Goal: Obtain resource: Download file/media

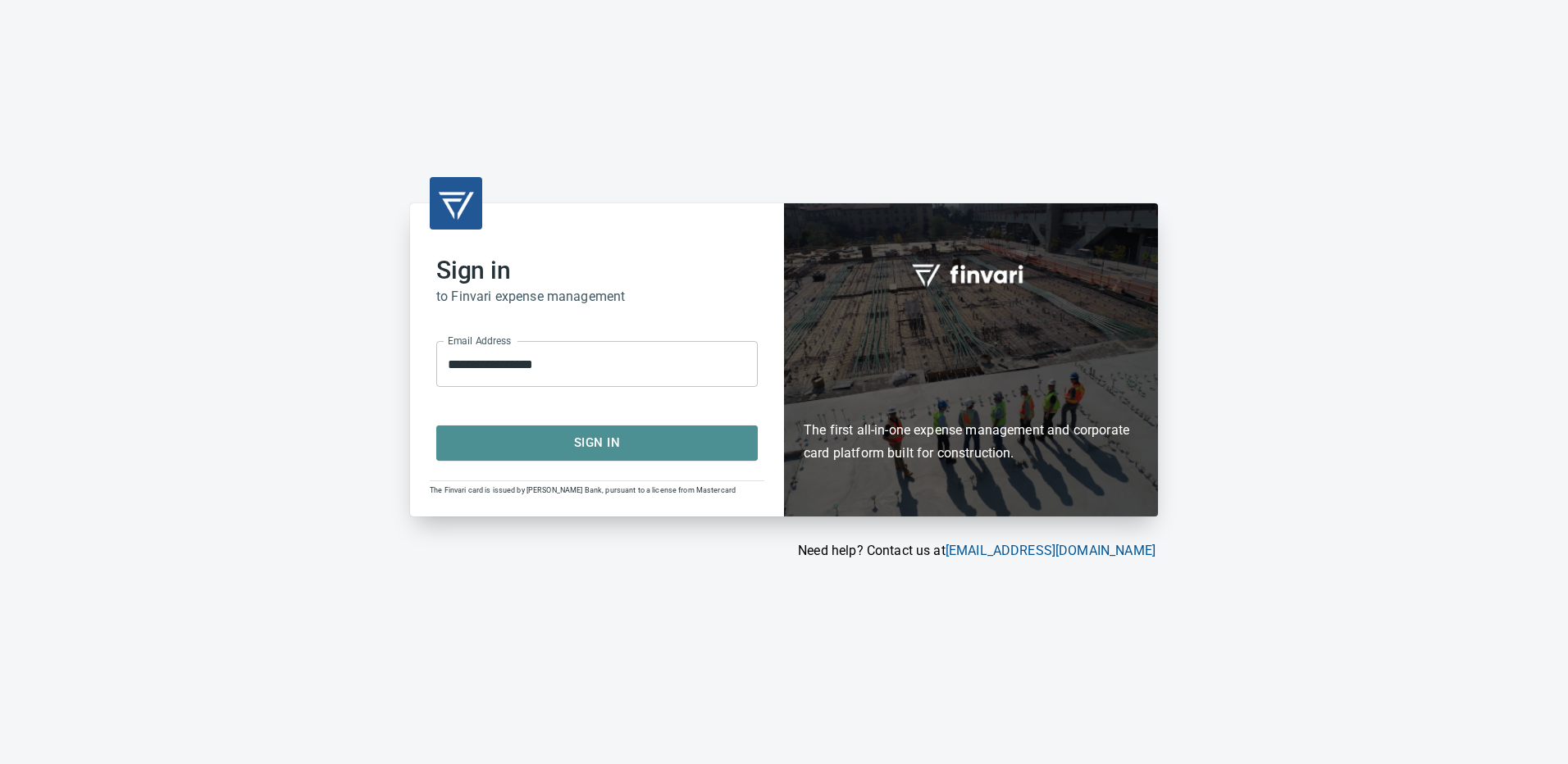
click at [611, 443] on span "Sign In" at bounding box center [597, 442] width 286 height 21
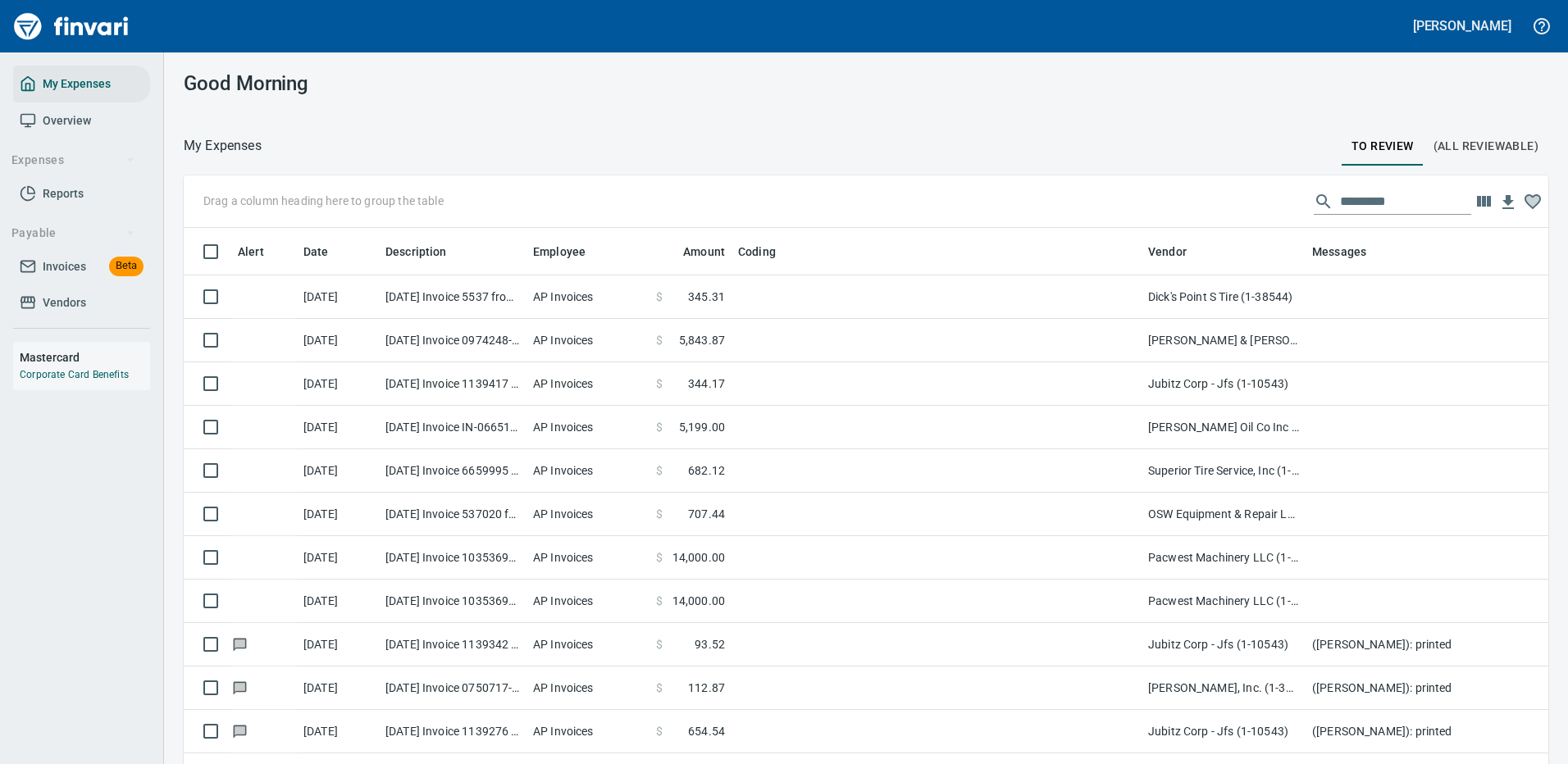
scroll to position [559, 1328]
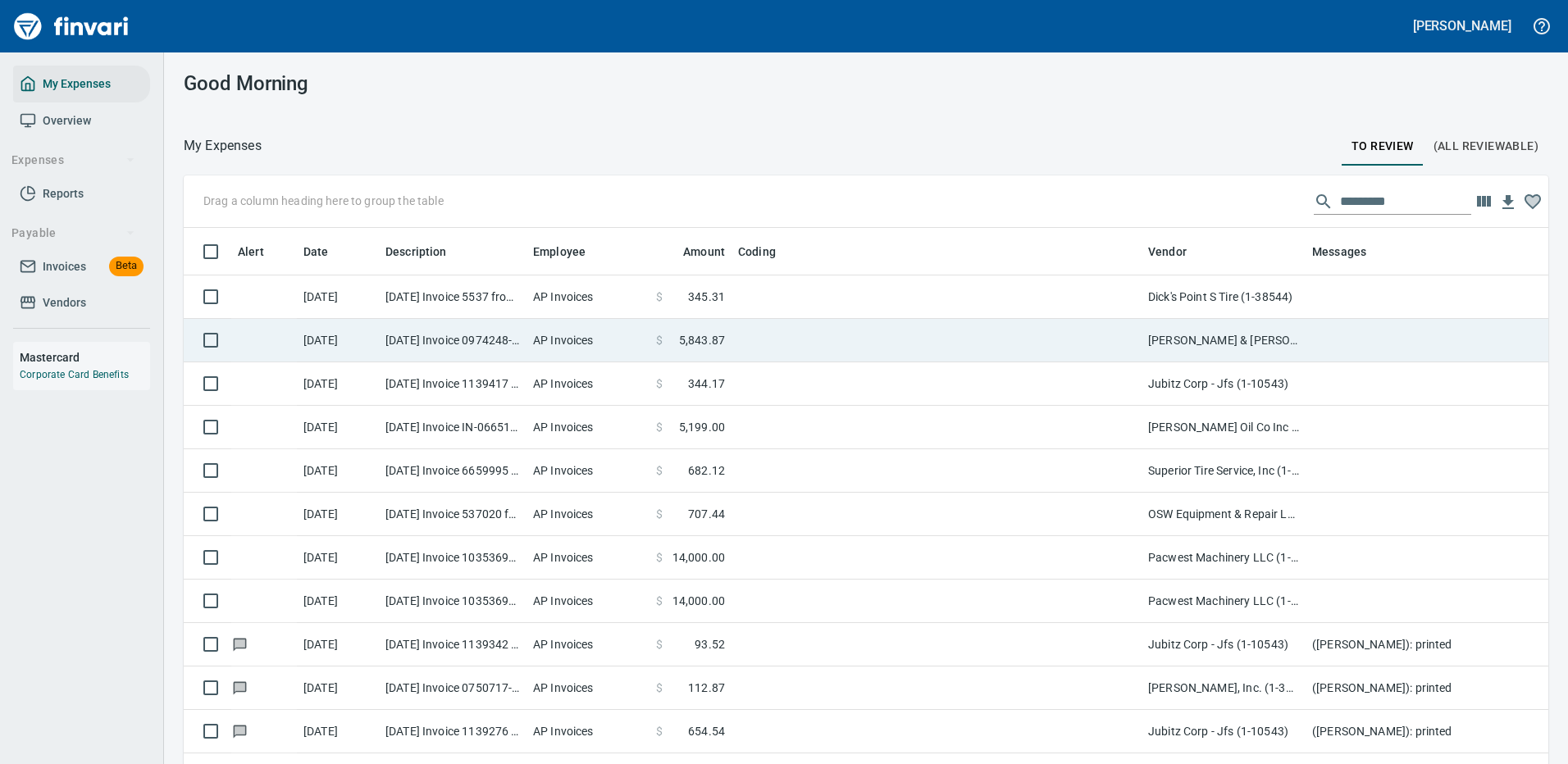
click at [759, 340] on td at bounding box center [936, 341] width 410 height 44
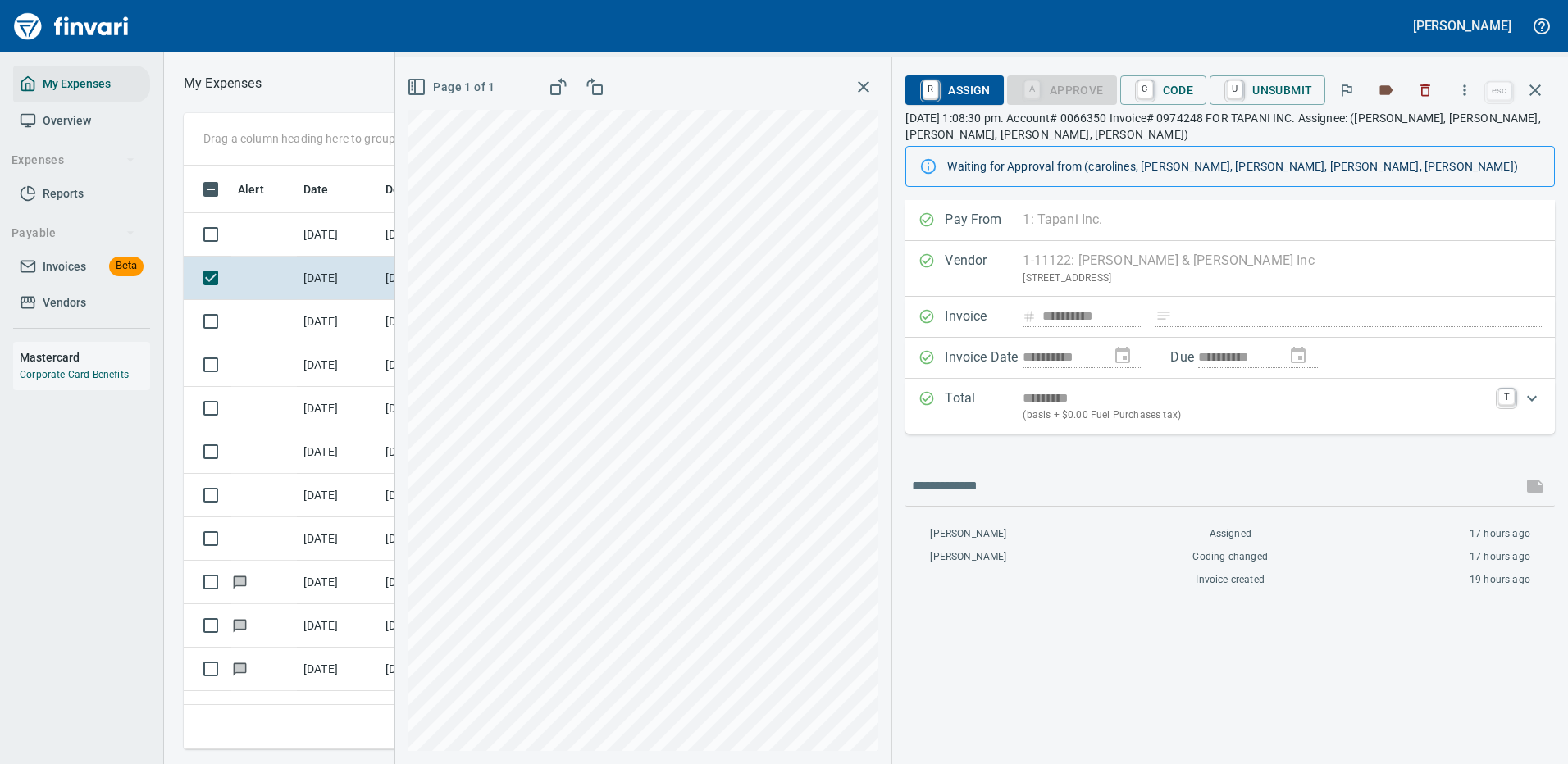
scroll to position [559, 930]
click at [1466, 88] on icon "button" at bounding box center [1464, 89] width 16 height 16
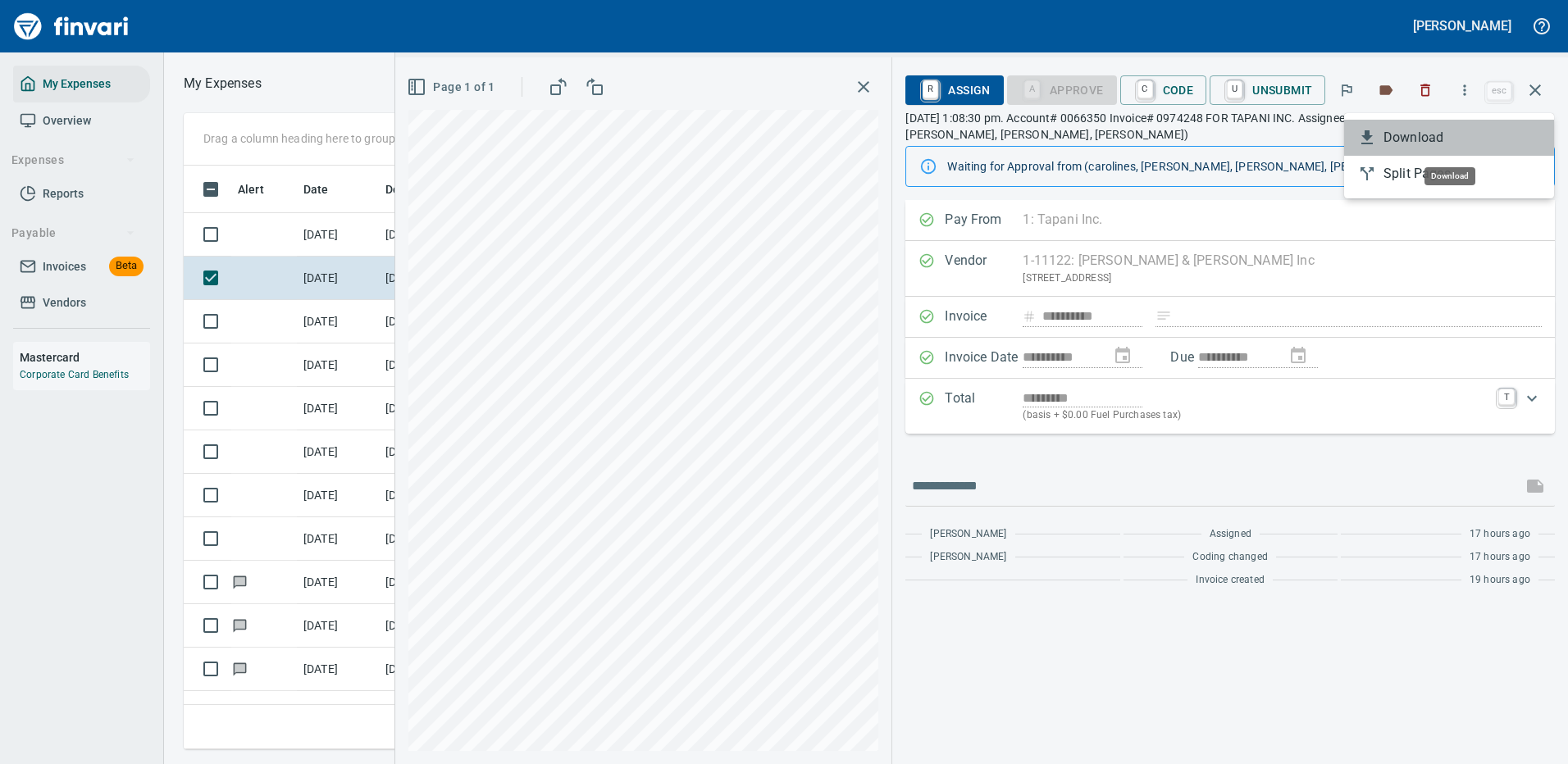
click at [1410, 137] on span "Download" at bounding box center [1462, 137] width 158 height 19
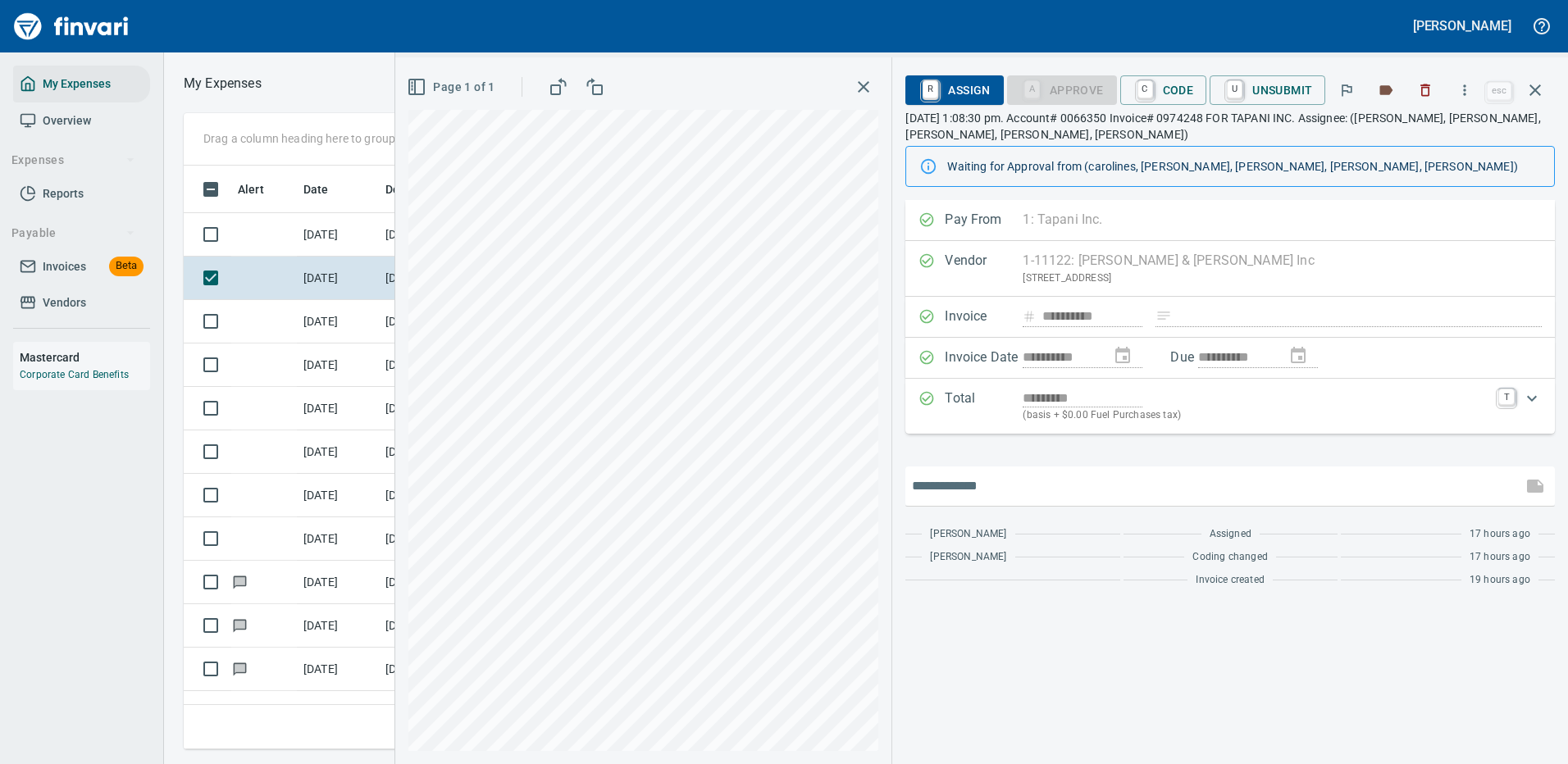
click at [1035, 490] on input "text" at bounding box center [1214, 486] width 604 height 26
type input "*******"
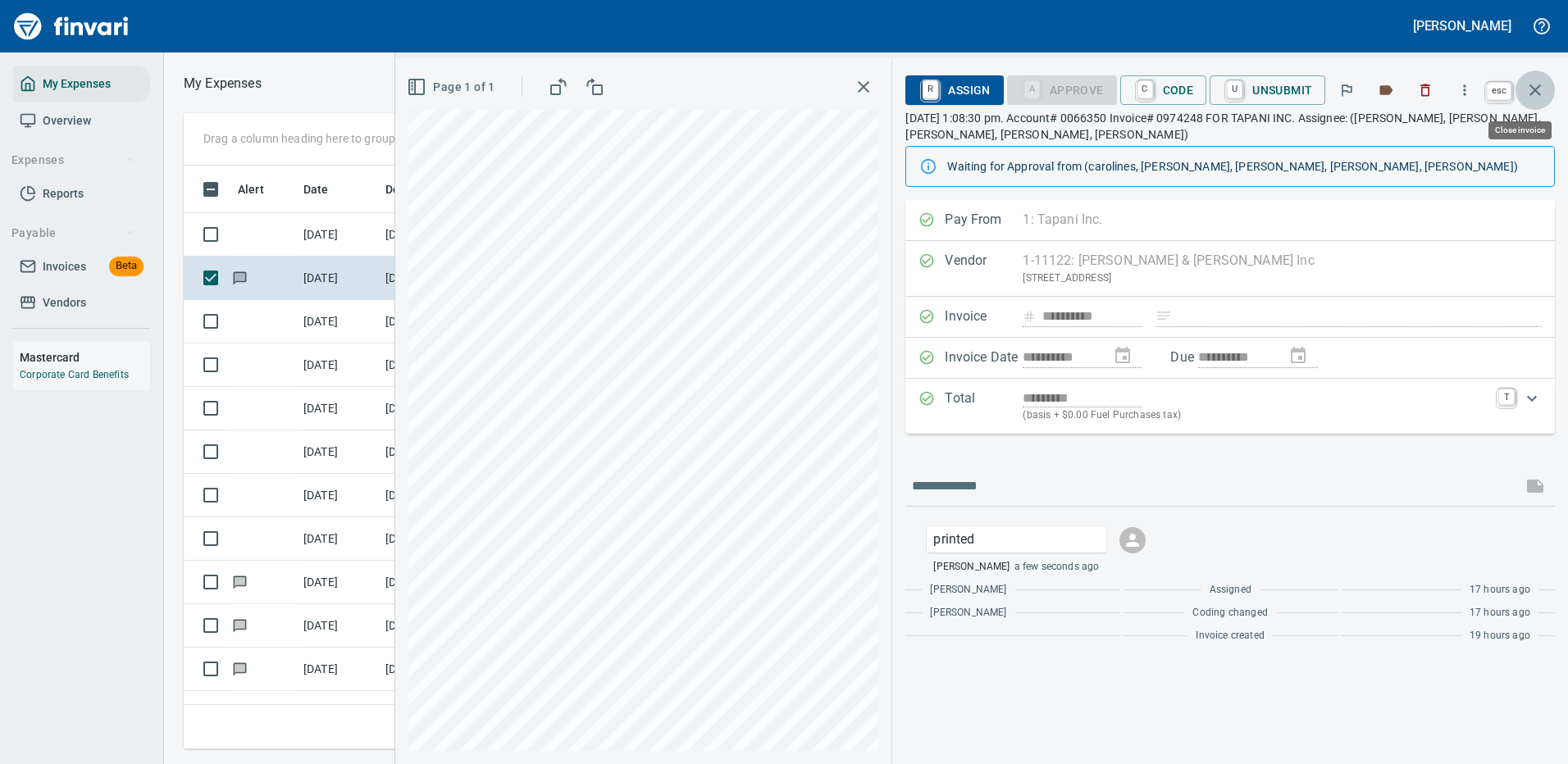
click at [1534, 87] on icon "button" at bounding box center [1535, 89] width 19 height 19
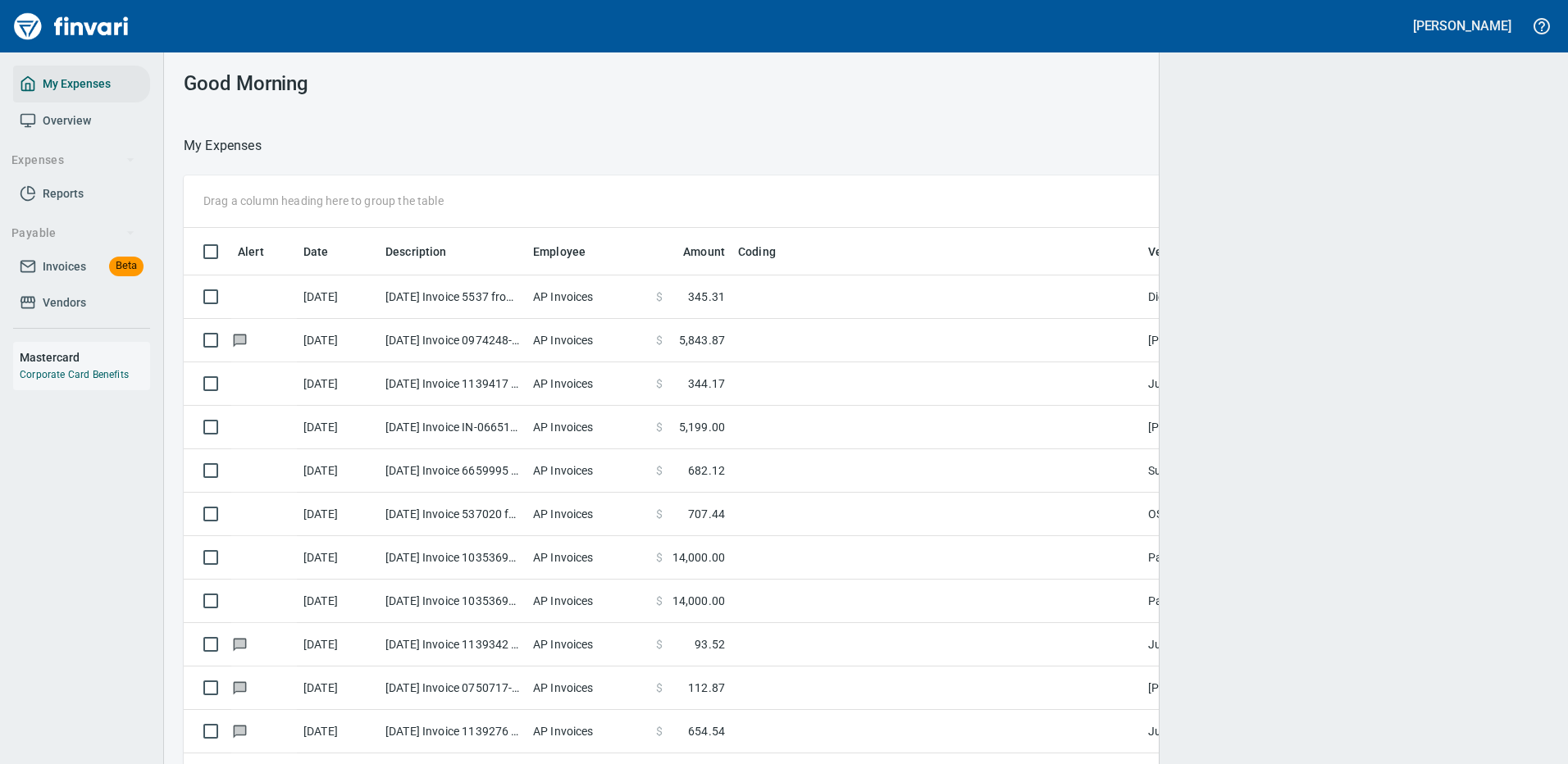
scroll to position [559, 1327]
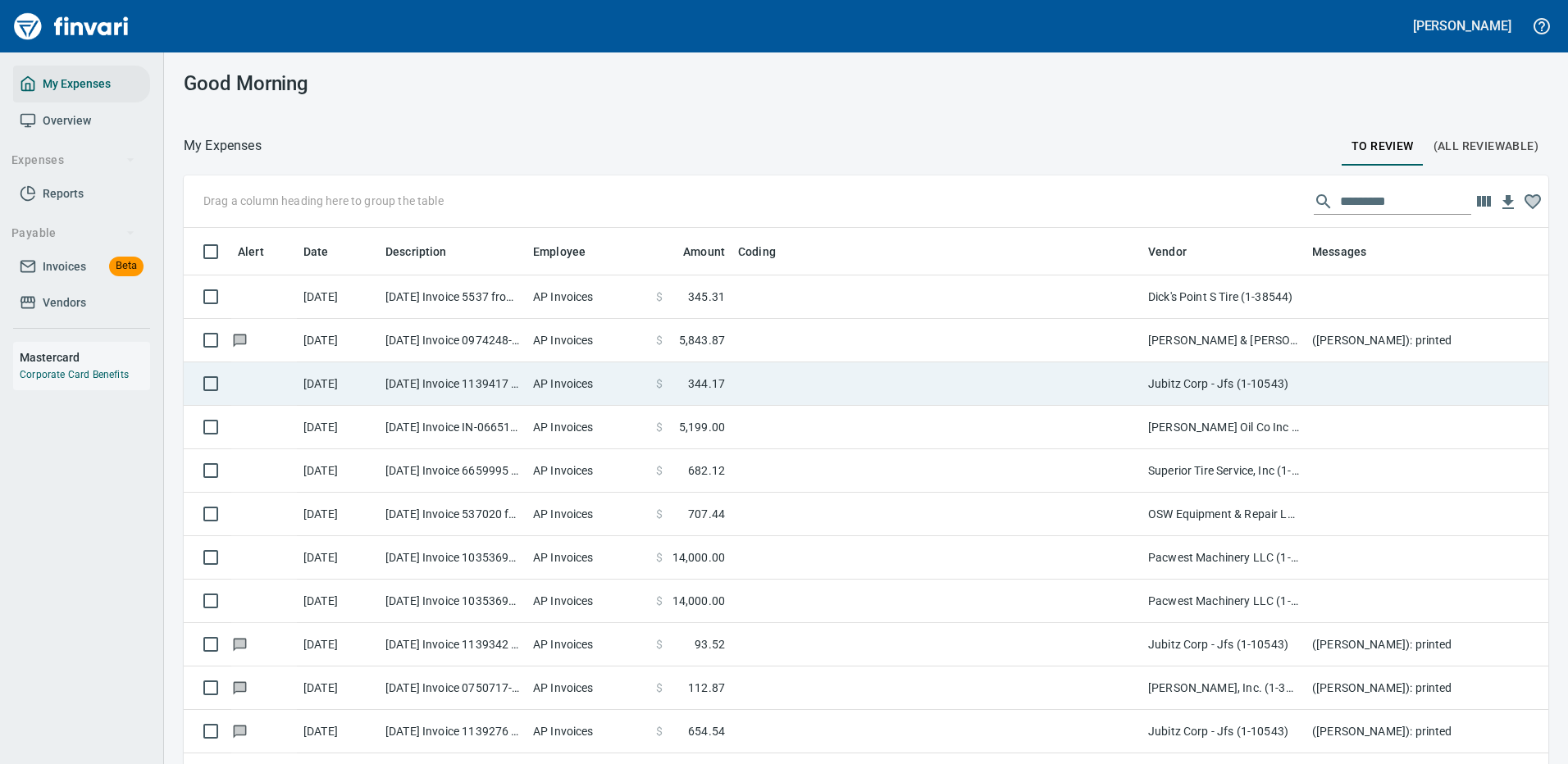
click at [1054, 377] on td at bounding box center [936, 384] width 410 height 44
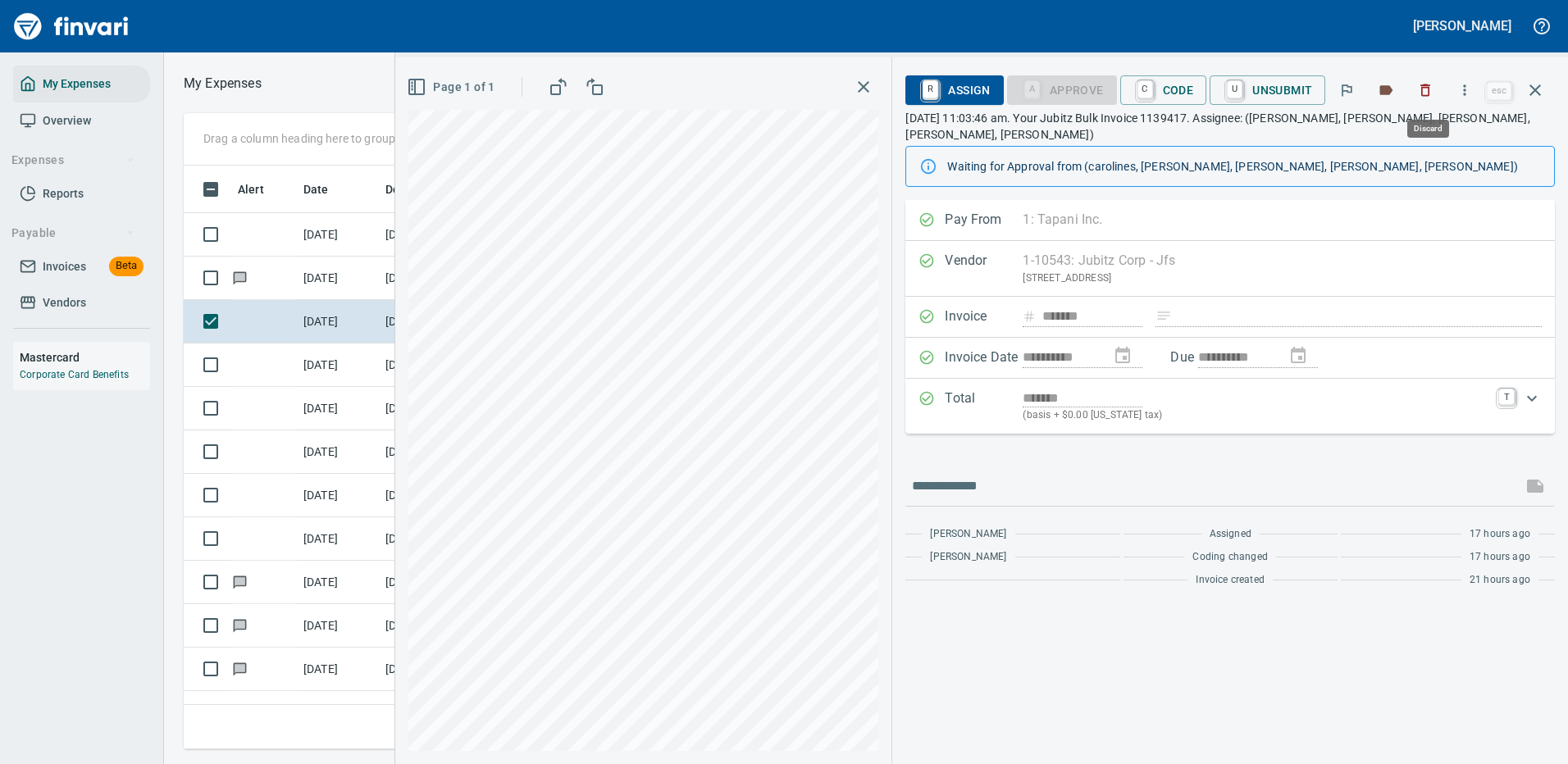
scroll to position [559, 930]
click at [1468, 83] on icon "button" at bounding box center [1464, 89] width 16 height 16
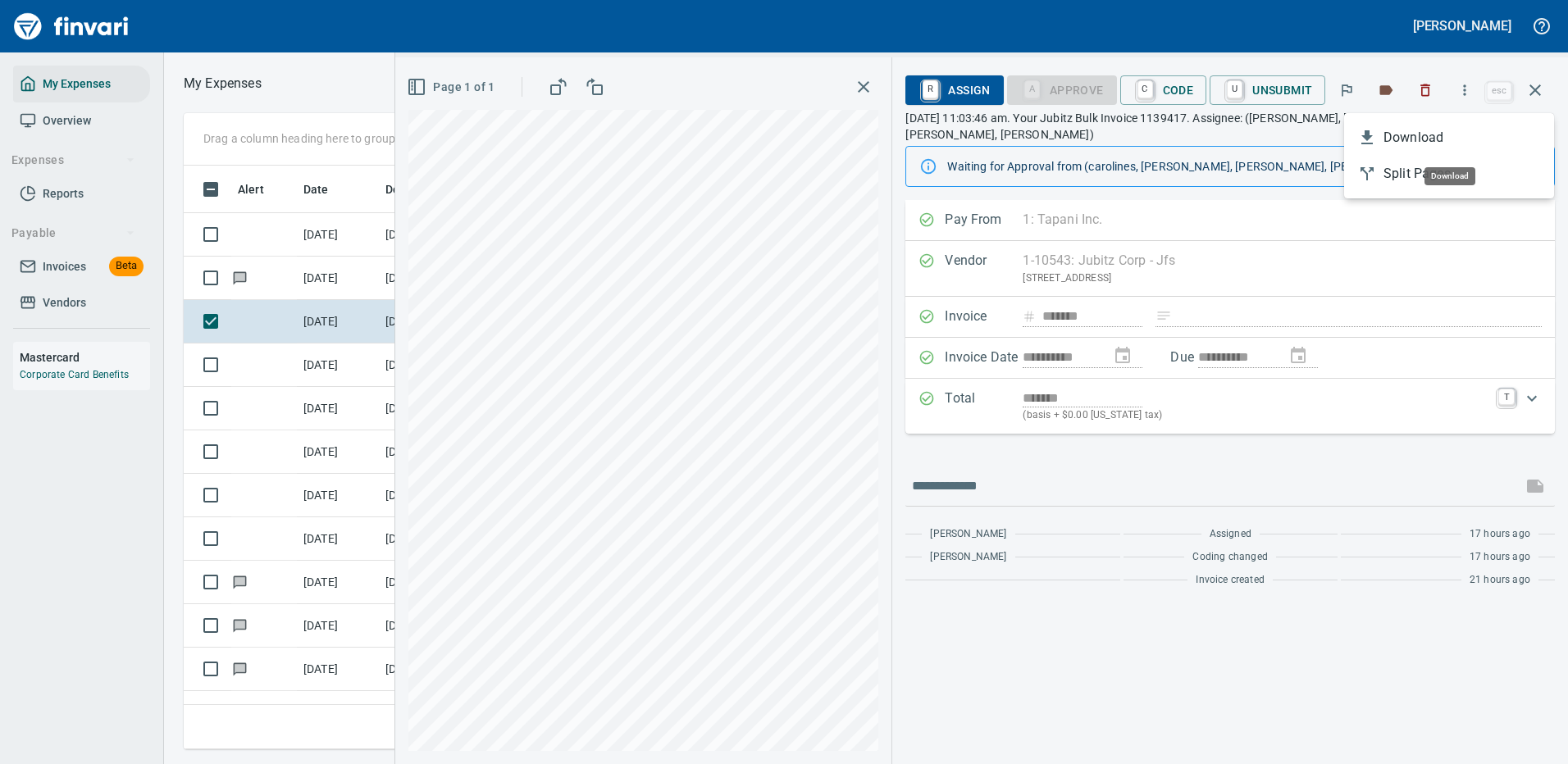
click at [1422, 142] on span "Download" at bounding box center [1462, 137] width 158 height 19
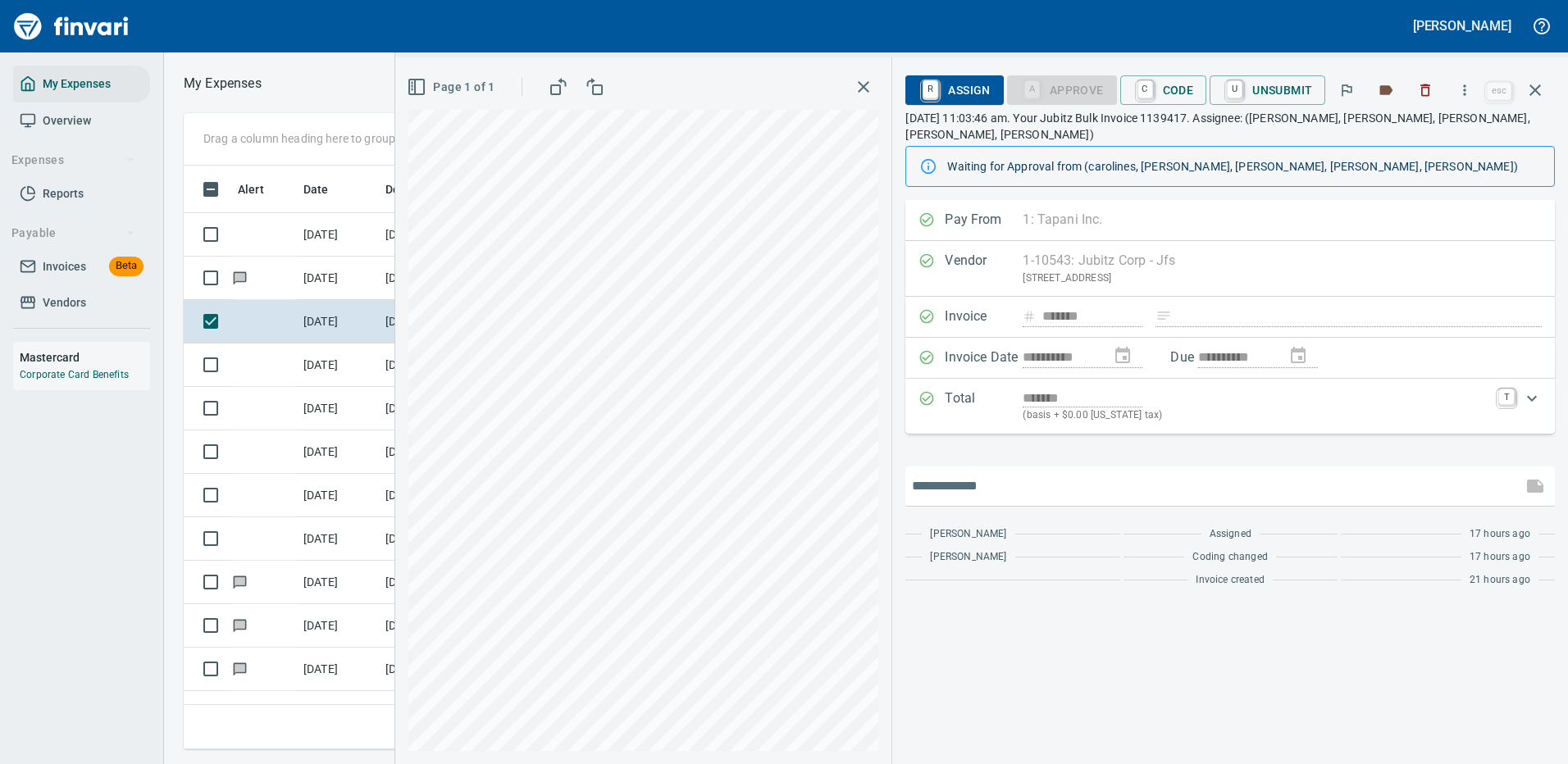
click at [954, 473] on input "text" at bounding box center [1214, 486] width 604 height 26
type input "*******"
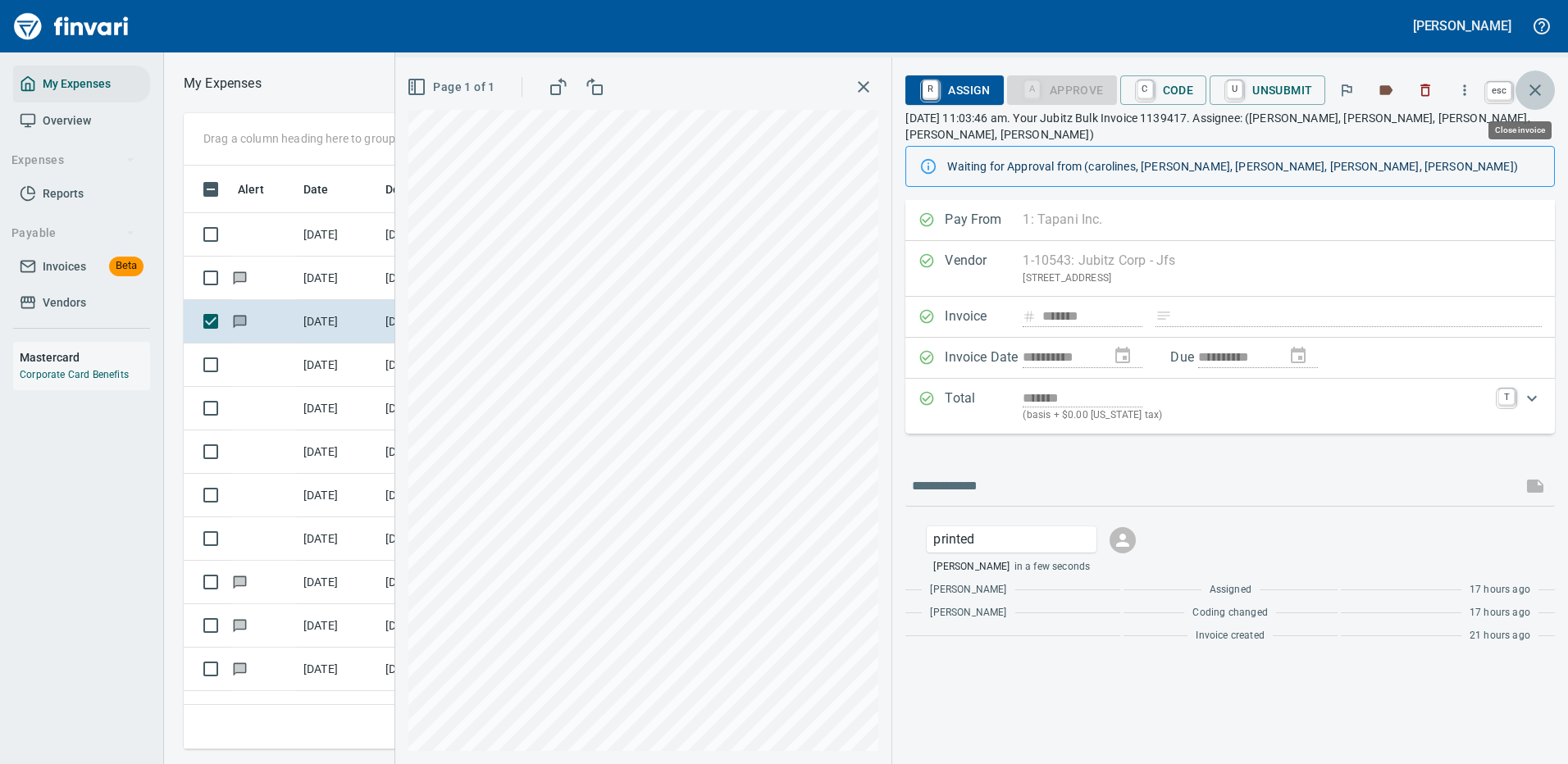
click at [1536, 85] on icon "button" at bounding box center [1535, 89] width 19 height 19
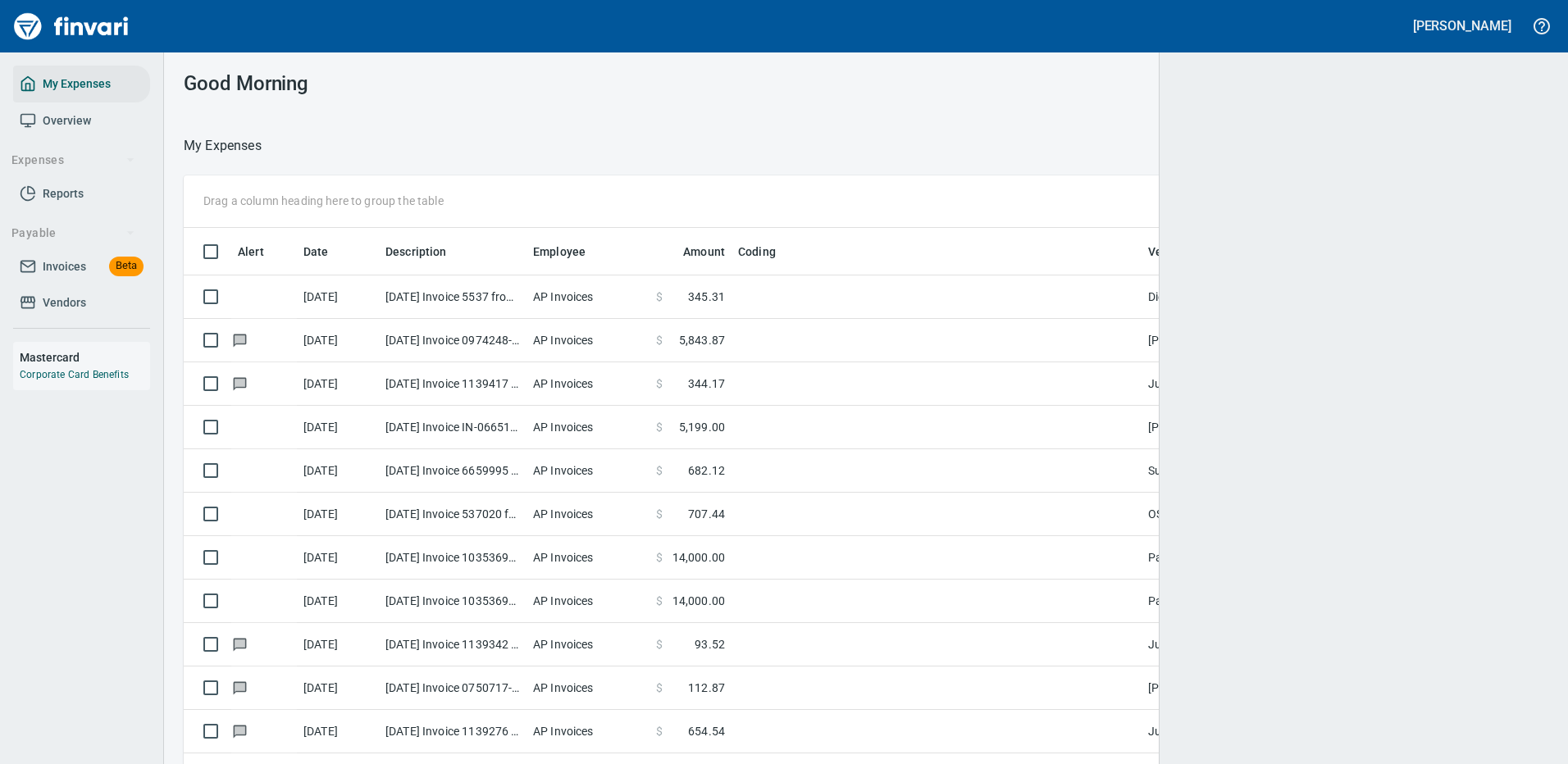
scroll to position [559, 1319]
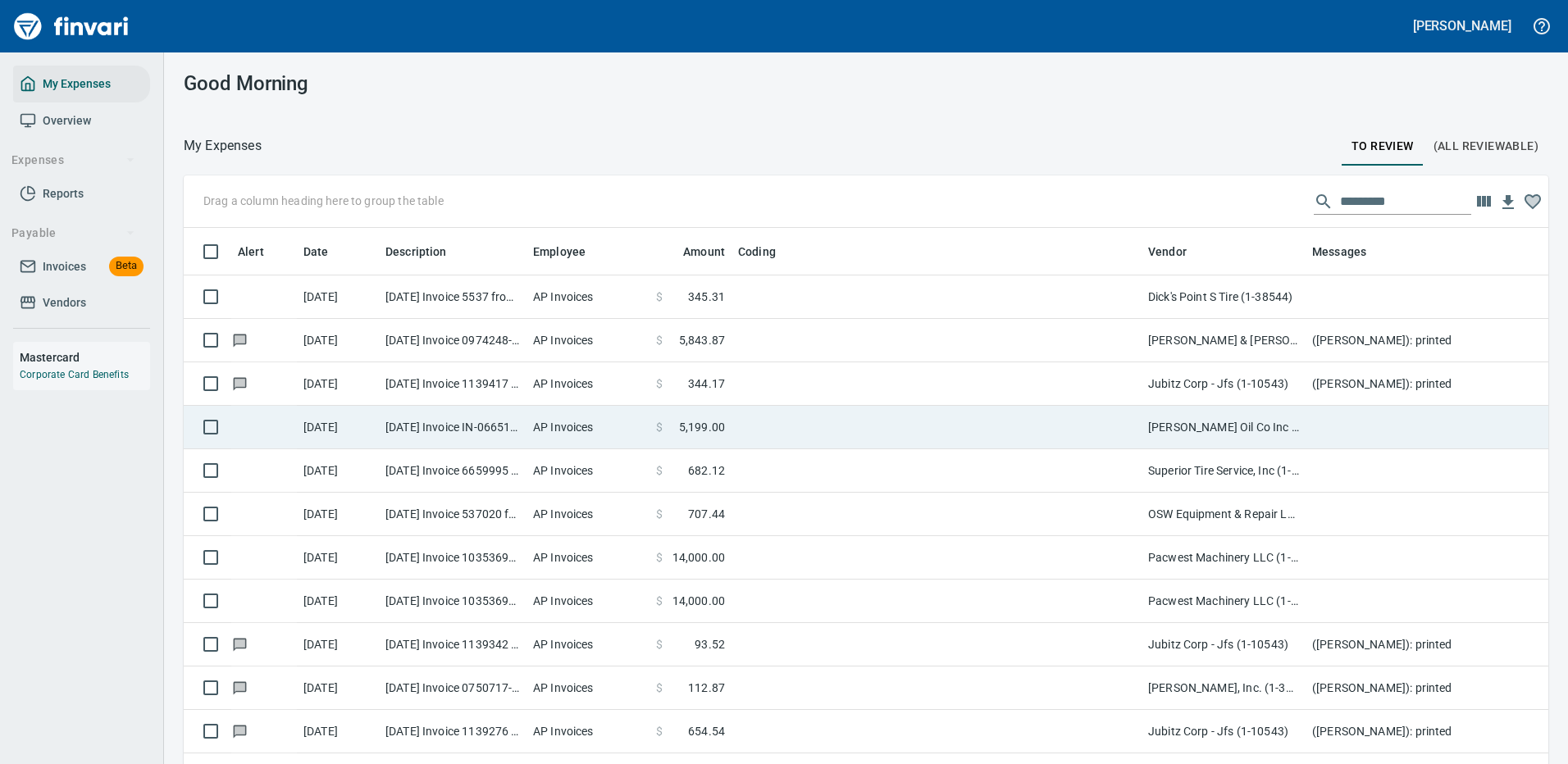
click at [1170, 424] on td "[PERSON_NAME] Oil Co Inc (1-38025)" at bounding box center [1223, 428] width 164 height 44
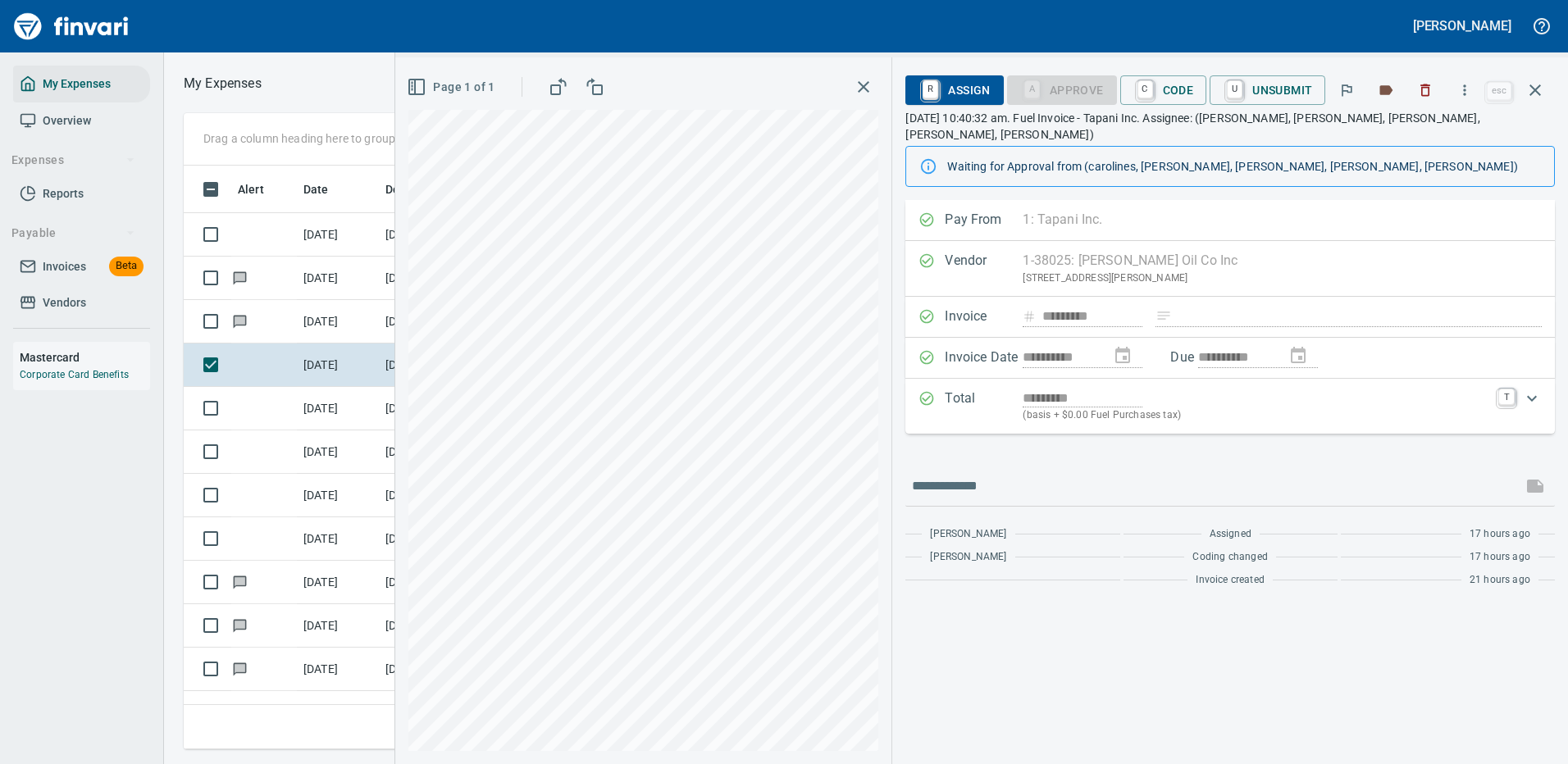
scroll to position [559, 930]
click at [1467, 91] on icon "button" at bounding box center [1465, 89] width 3 height 11
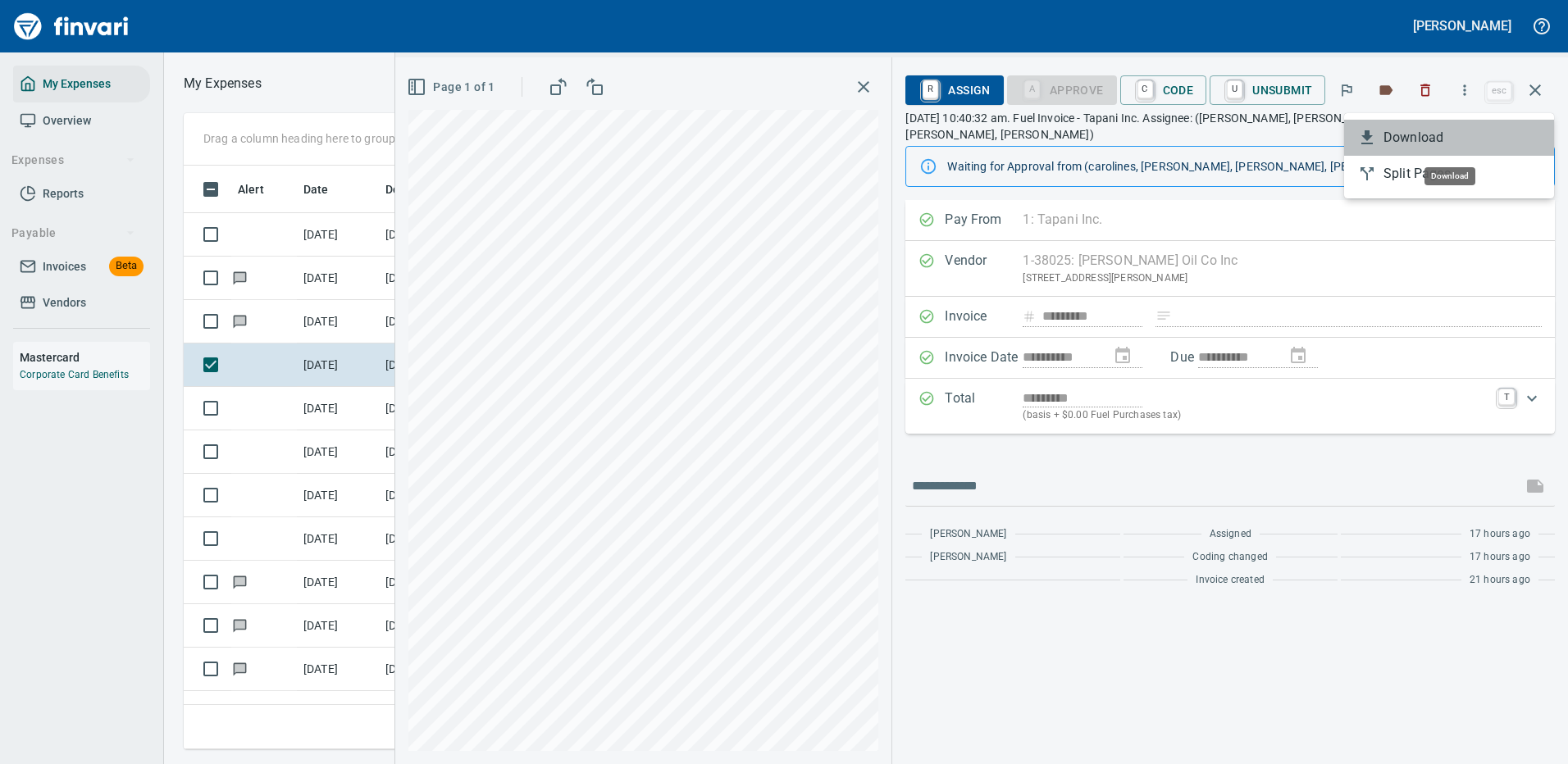
click at [1387, 133] on span "Download" at bounding box center [1462, 137] width 158 height 19
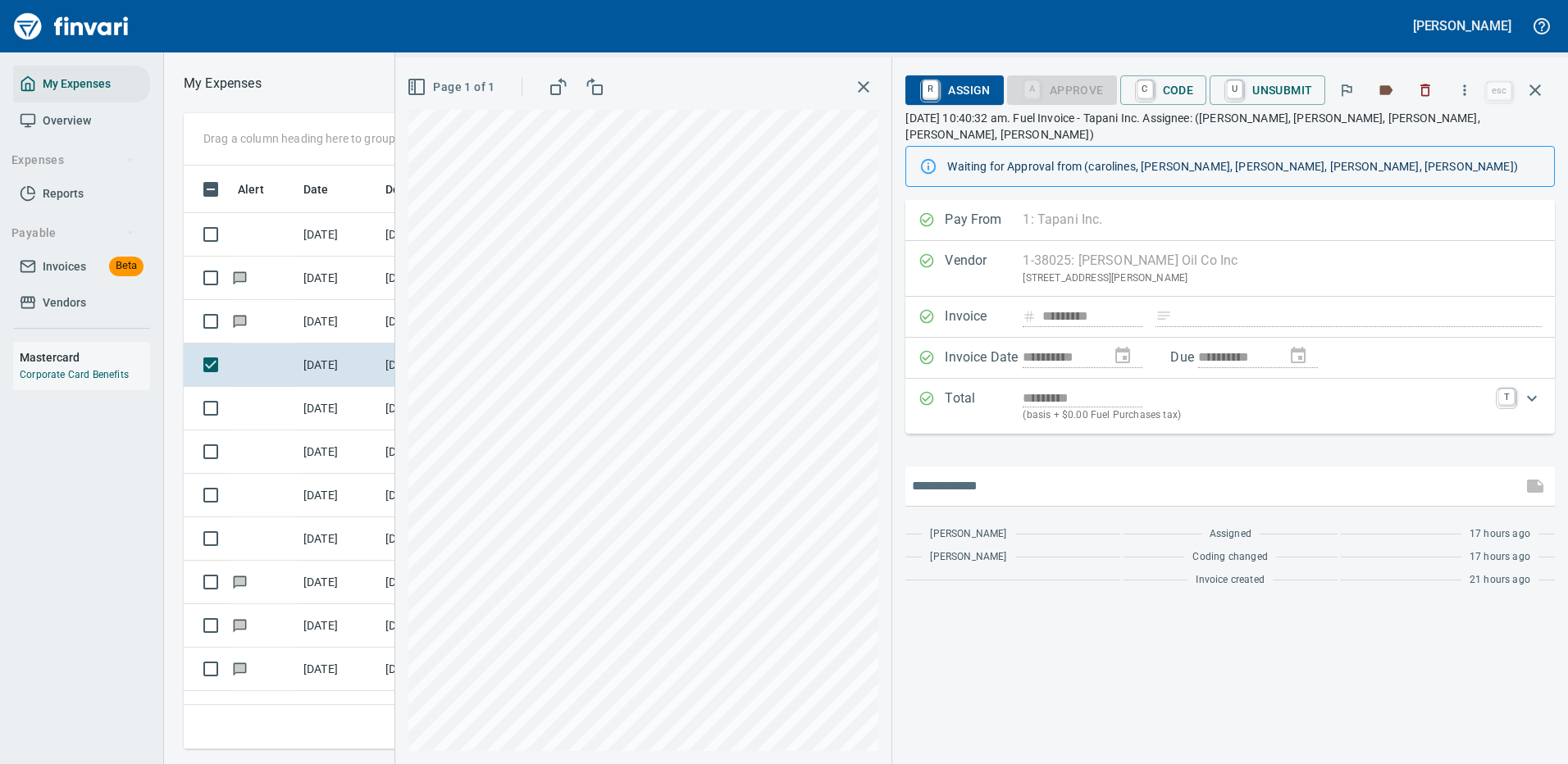
click at [976, 473] on input "text" at bounding box center [1214, 486] width 604 height 26
type input "*******"
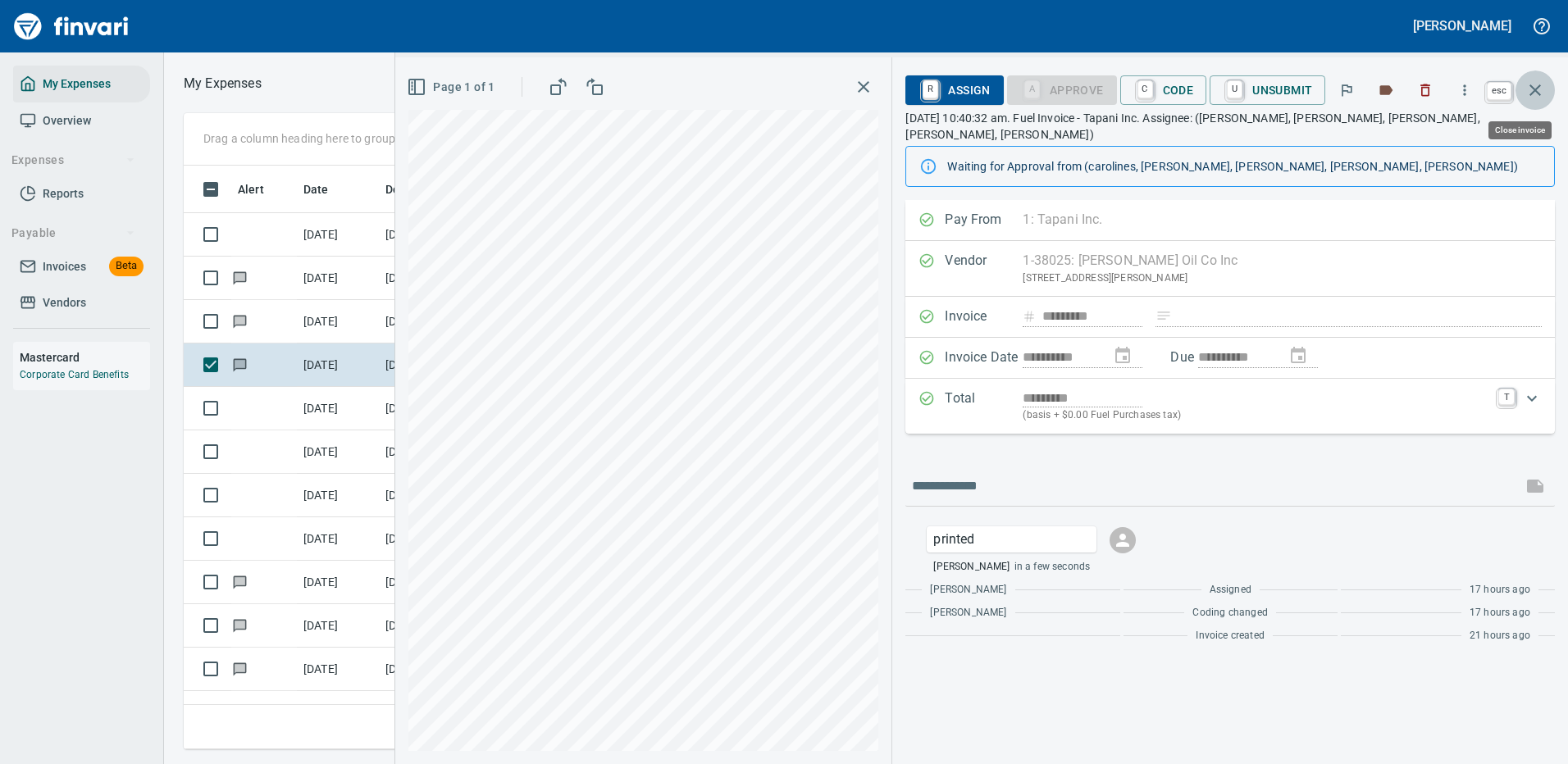
click at [1539, 83] on icon "button" at bounding box center [1535, 89] width 19 height 19
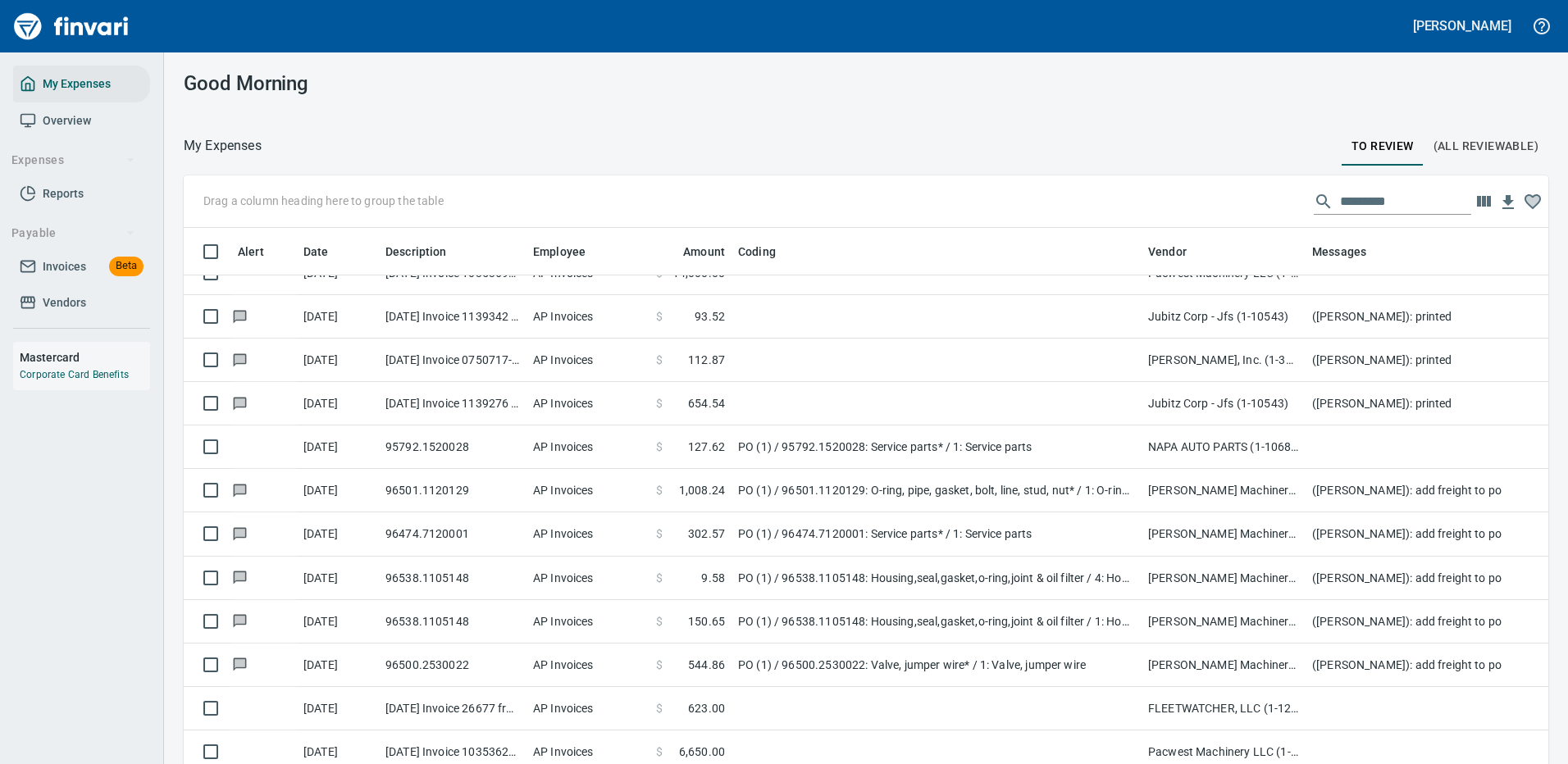
scroll to position [559, 1328]
click at [1367, 203] on input "text" at bounding box center [1406, 201] width 131 height 26
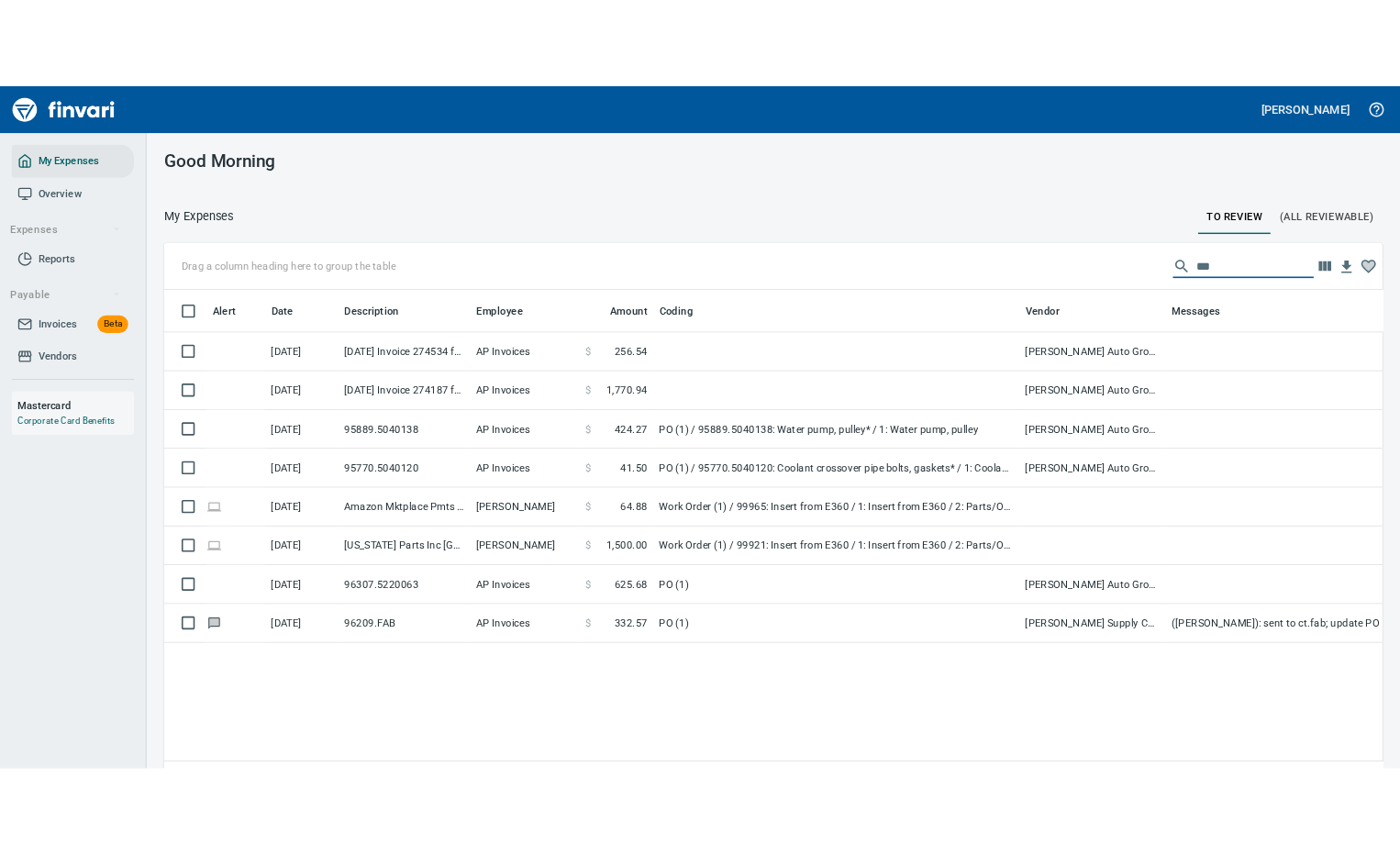
scroll to position [0, 0]
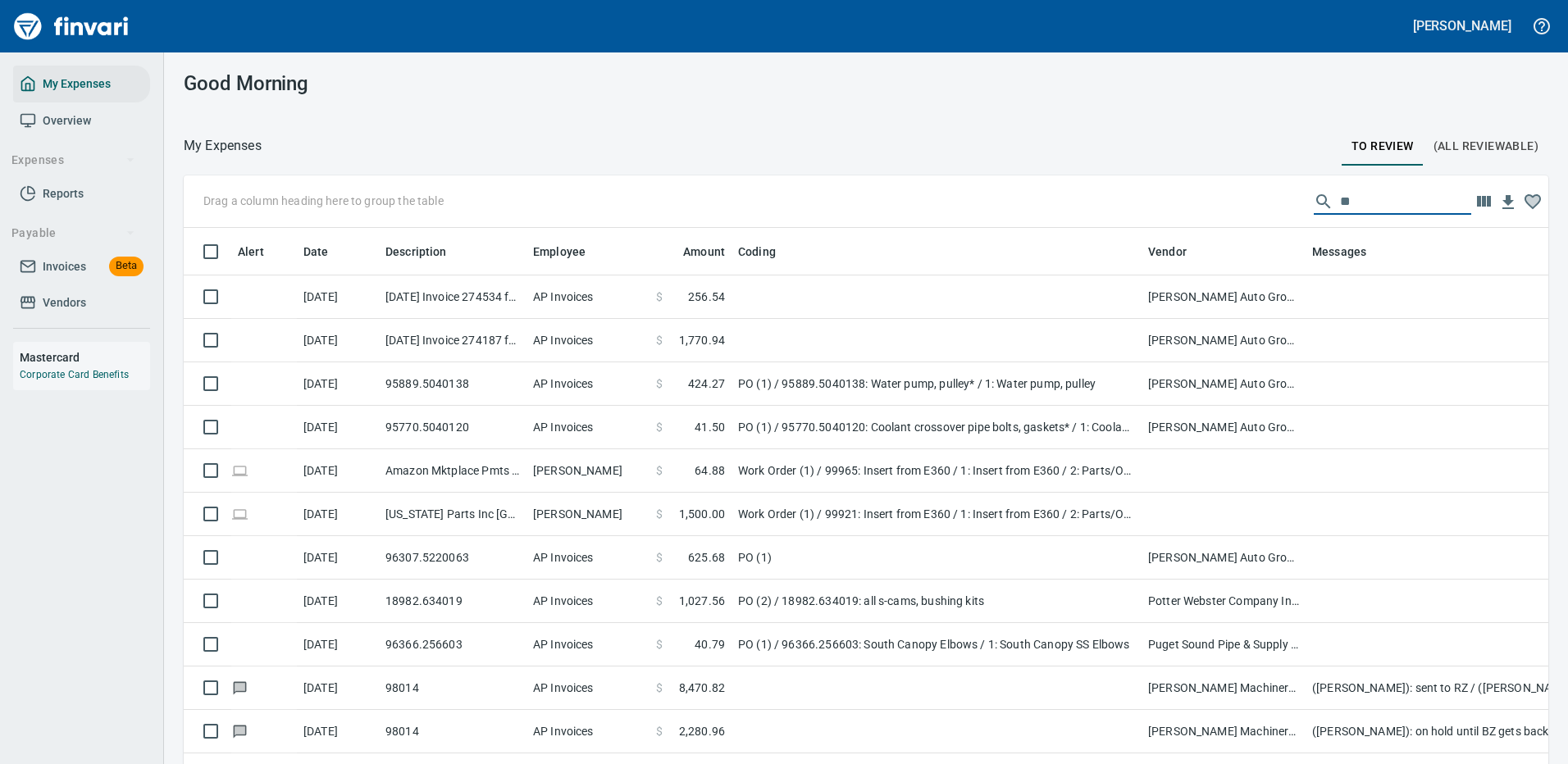
type input "*"
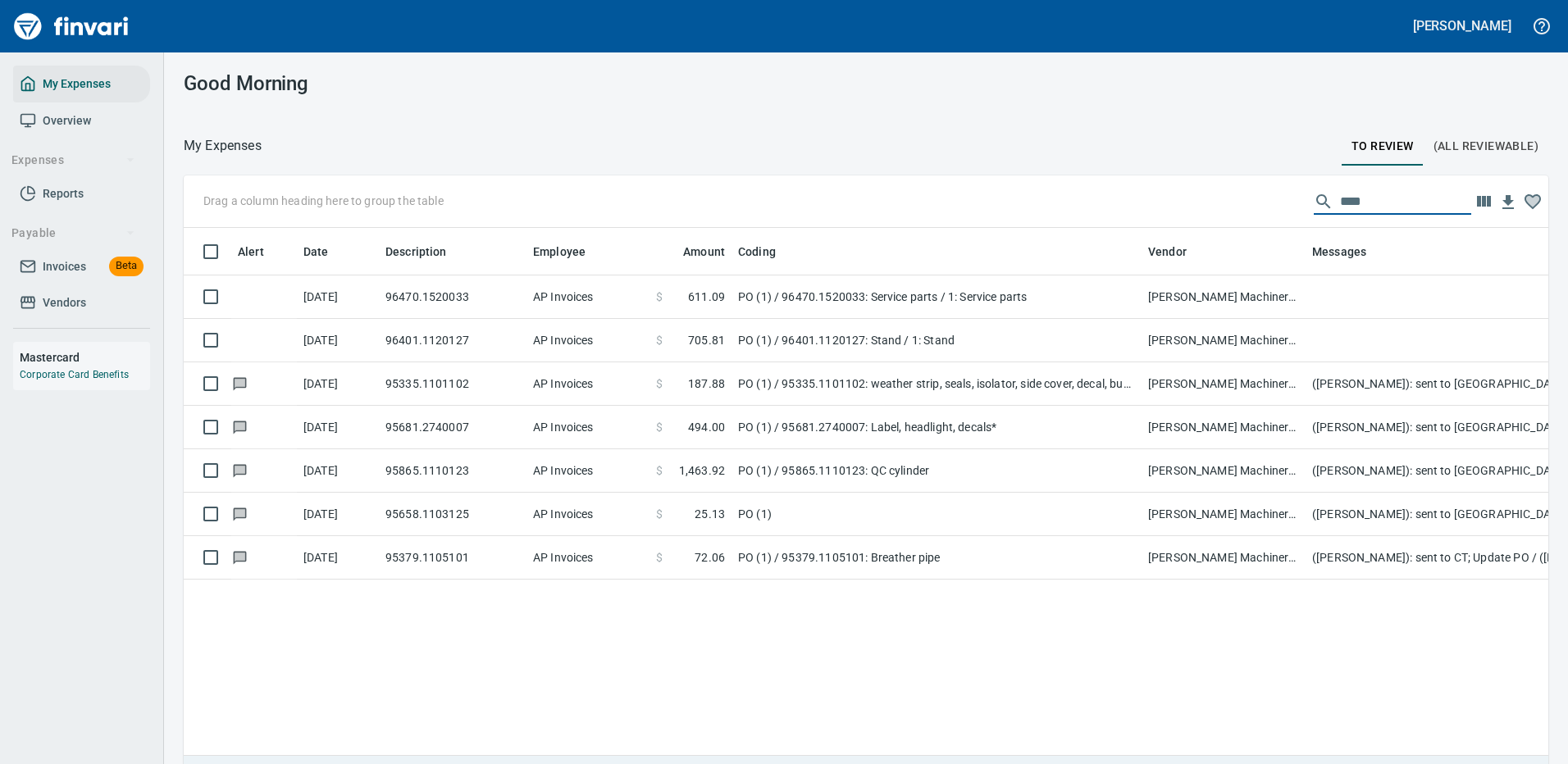
type input "****"
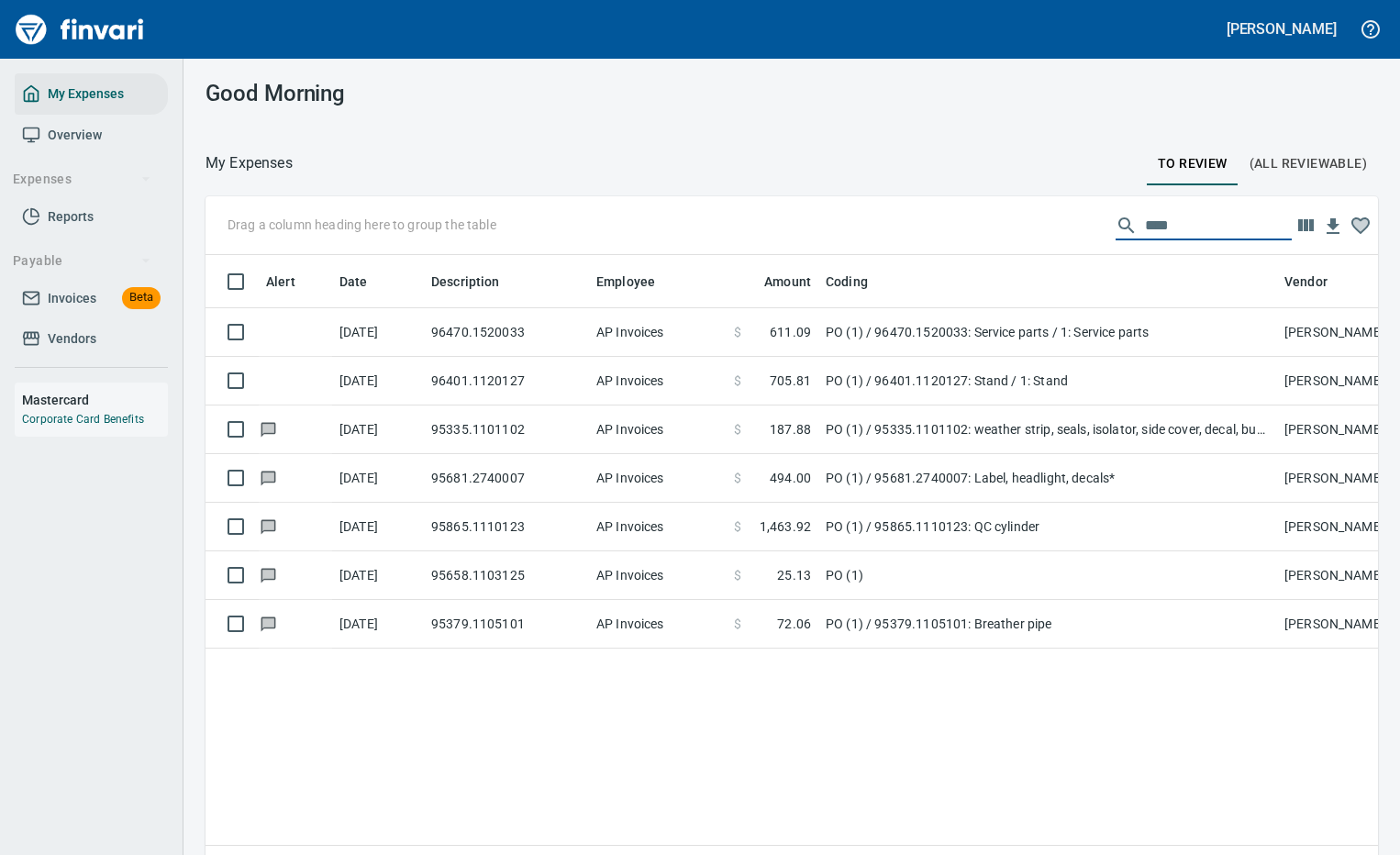
scroll to position [626, 1145]
